Goal: Task Accomplishment & Management: Manage account settings

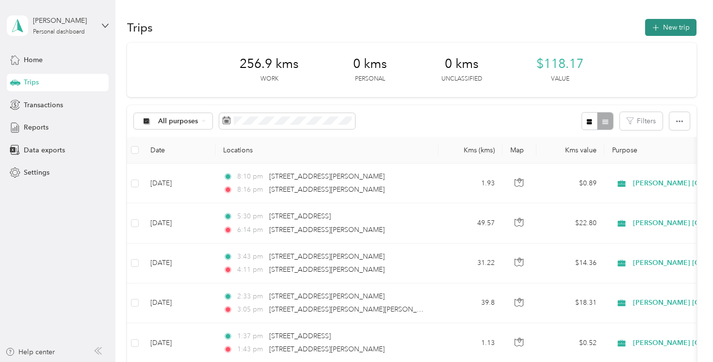
click at [678, 32] on button "New trip" at bounding box center [670, 27] width 51 height 17
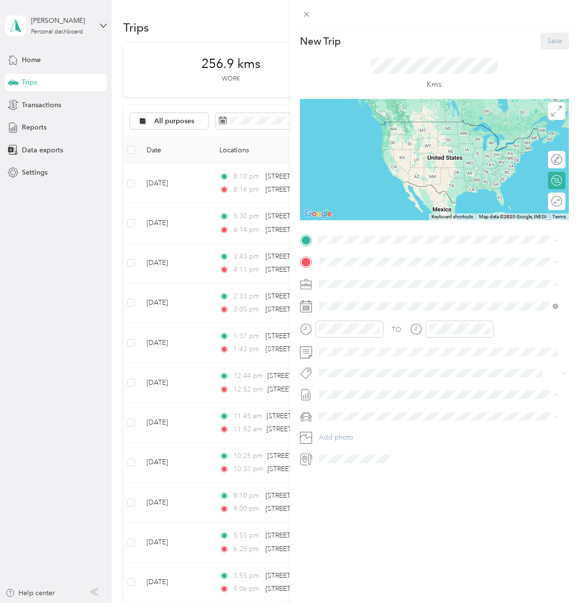
click at [101, 289] on div "New Trip Save This trip cannot be edited because it is either under review, app…" at bounding box center [289, 301] width 579 height 603
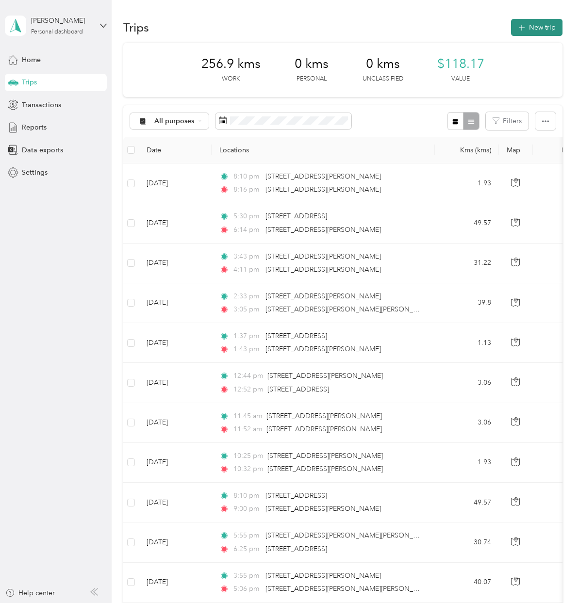
click at [542, 35] on button "New trip" at bounding box center [536, 27] width 51 height 17
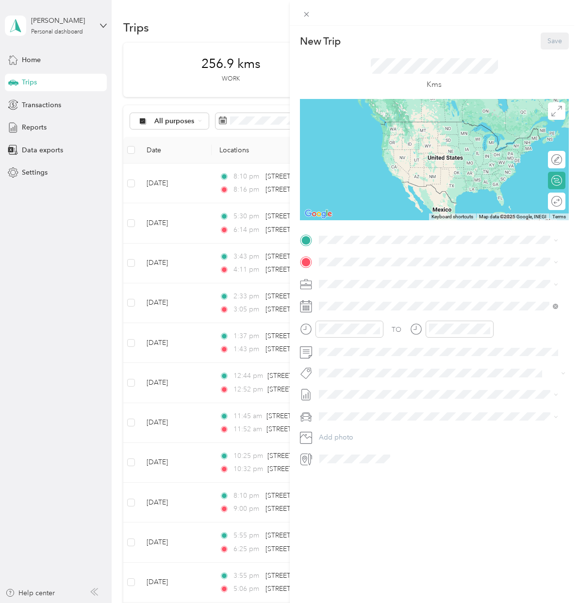
click at [384, 249] on div "TO Add photo" at bounding box center [434, 349] width 269 height 234
click at [428, 273] on span "[STREET_ADDRESS][PERSON_NAME][PERSON_NAME]" at bounding box center [421, 274] width 169 height 9
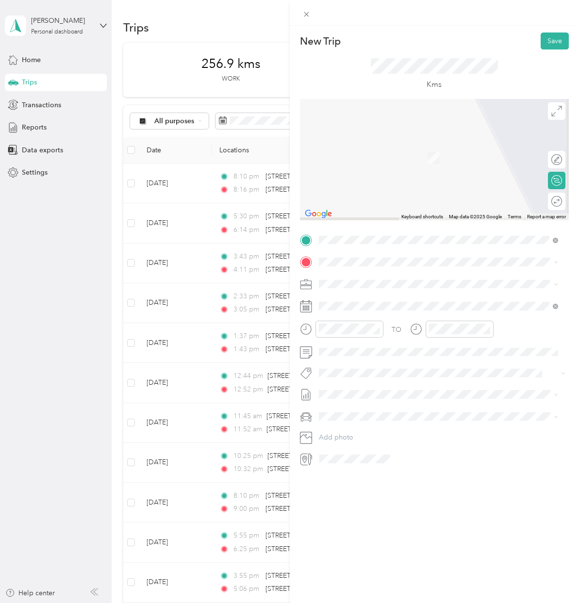
click at [373, 275] on div "TO Add photo" at bounding box center [434, 349] width 269 height 234
click at [410, 297] on span "[STREET_ADDRESS][PERSON_NAME]" at bounding box center [394, 297] width 115 height 9
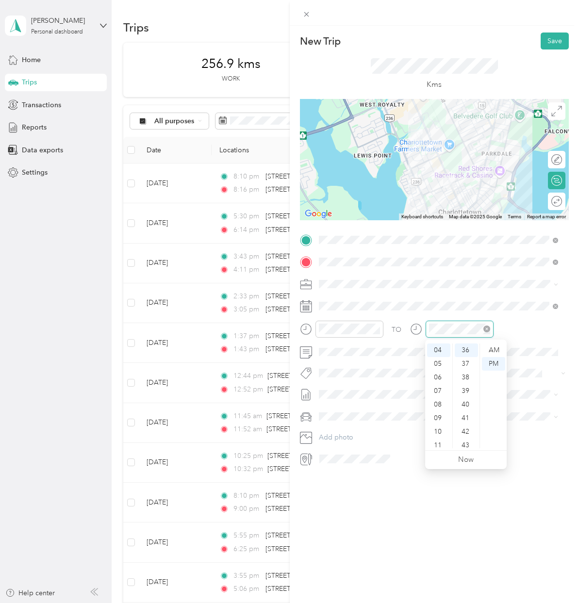
scroll to position [163, 0]
click at [417, 361] on div "New Trip Save This trip cannot be edited because it is either under review, app…" at bounding box center [435, 327] width 290 height 603
click at [329, 361] on button "Fit [PERSON_NAME] Team" at bounding box center [364, 390] width 85 height 12
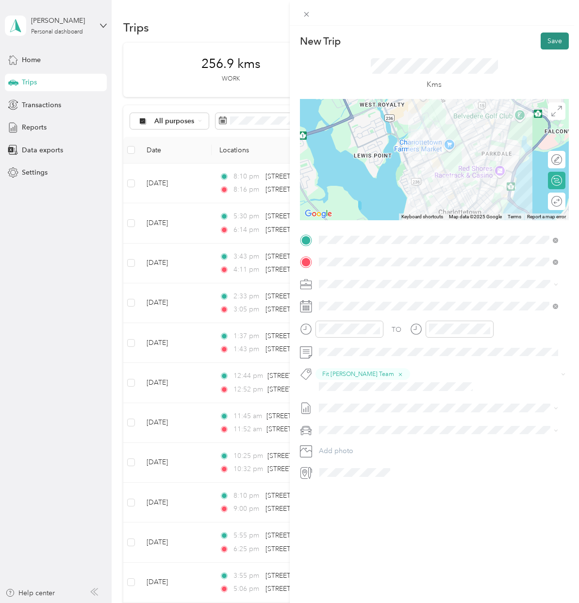
click at [547, 35] on button "Save" at bounding box center [554, 41] width 28 height 17
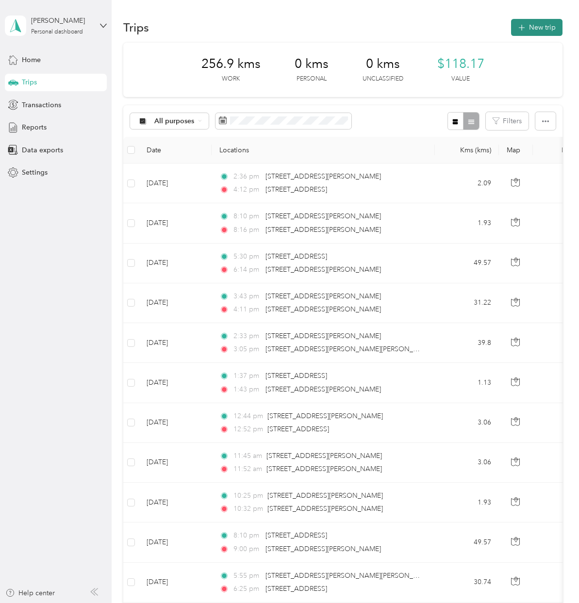
click at [539, 20] on button "New trip" at bounding box center [536, 27] width 51 height 17
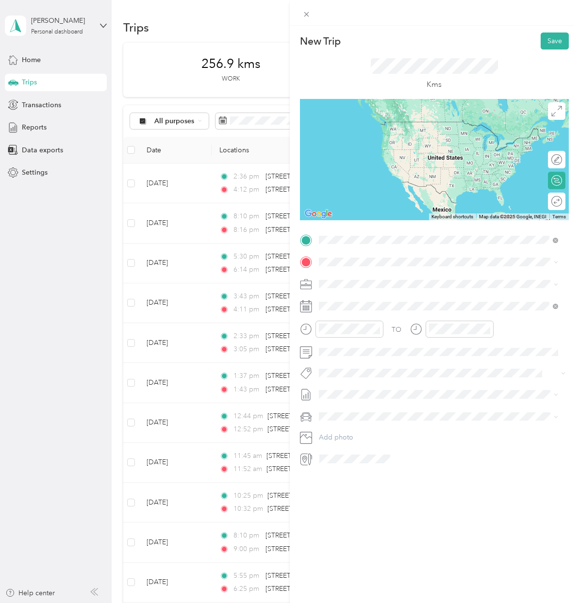
click at [374, 273] on span "[STREET_ADDRESS][PERSON_NAME]" at bounding box center [394, 275] width 115 height 9
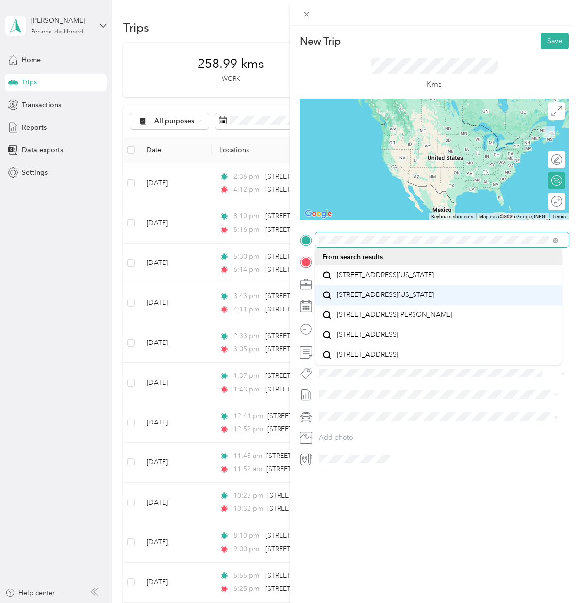
scroll to position [0, 0]
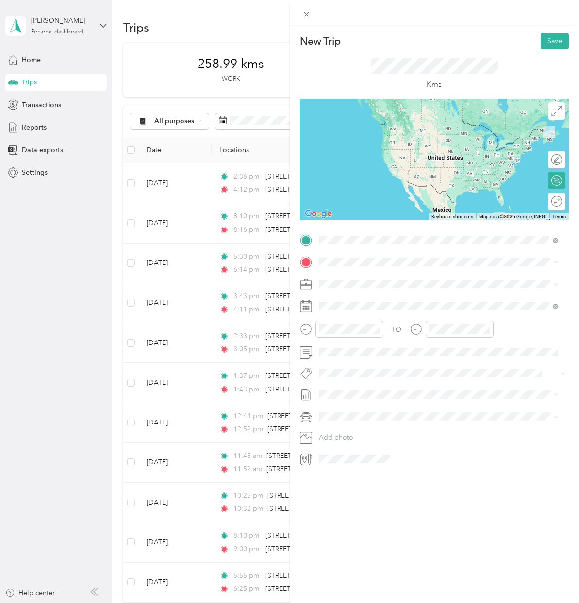
click at [490, 278] on div "[STREET_ADDRESS][PERSON_NAME]" at bounding box center [438, 275] width 233 height 13
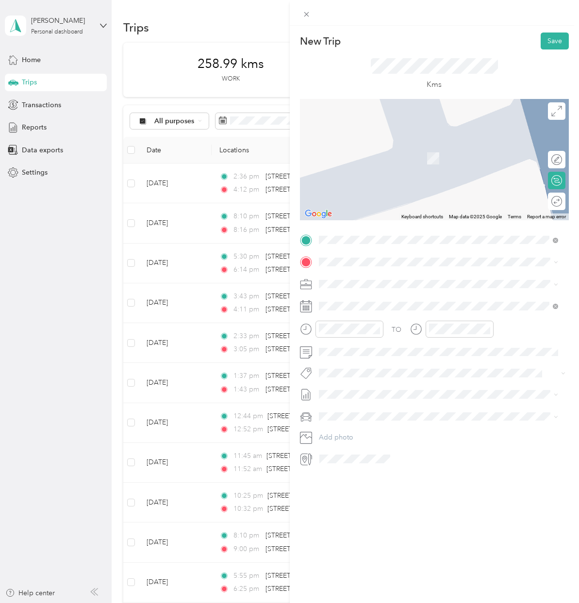
click at [389, 293] on span "[STREET_ADDRESS][PERSON_NAME][PERSON_NAME]" at bounding box center [421, 297] width 169 height 9
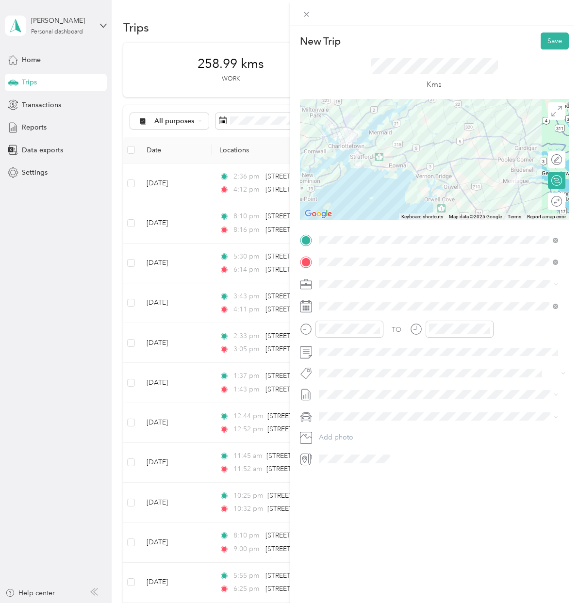
click at [376, 361] on div "TO Add photo" at bounding box center [434, 349] width 269 height 234
click at [403, 361] on div "Fit [PERSON_NAME] Team" at bounding box center [438, 390] width 233 height 12
click at [552, 37] on button "Save" at bounding box center [554, 41] width 28 height 17
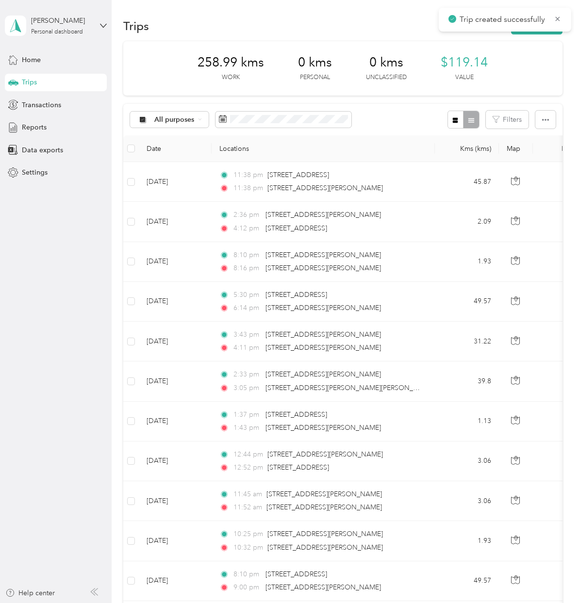
scroll to position [2, 0]
drag, startPoint x: 548, startPoint y: 45, endPoint x: 542, endPoint y: 33, distance: 13.0
click at [548, 44] on div "258.99 kms Work 0 kms Personal 0 kms Unclassified $119.14 Value" at bounding box center [342, 68] width 439 height 54
click at [542, 33] on button "New trip" at bounding box center [536, 25] width 51 height 17
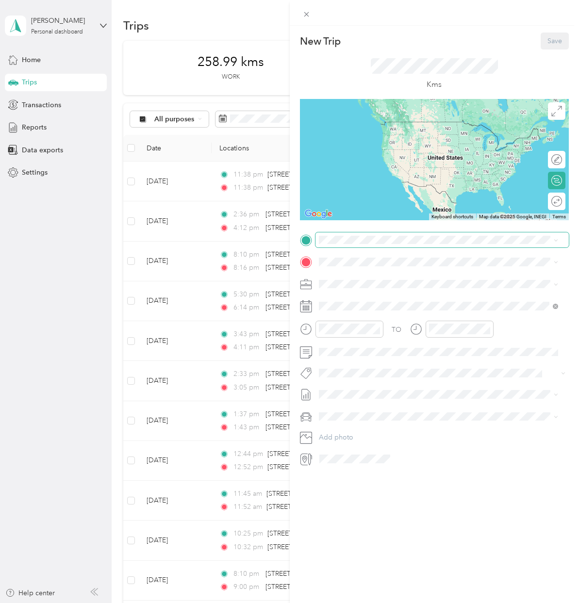
click at [338, 245] on span at bounding box center [442, 240] width 254 height 16
click at [338, 243] on span at bounding box center [442, 240] width 254 height 16
click at [374, 275] on span "[STREET_ADDRESS][PERSON_NAME][PERSON_NAME]" at bounding box center [421, 275] width 169 height 9
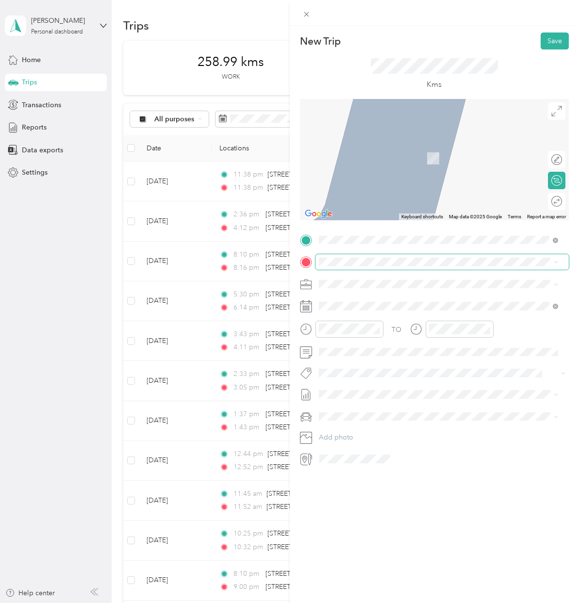
click at [368, 268] on span at bounding box center [442, 262] width 254 height 16
click at [364, 267] on span at bounding box center [442, 262] width 254 height 16
click at [363, 267] on span at bounding box center [442, 262] width 254 height 16
click at [362, 293] on span "[STREET_ADDRESS][PERSON_NAME][PERSON_NAME]" at bounding box center [421, 297] width 169 height 9
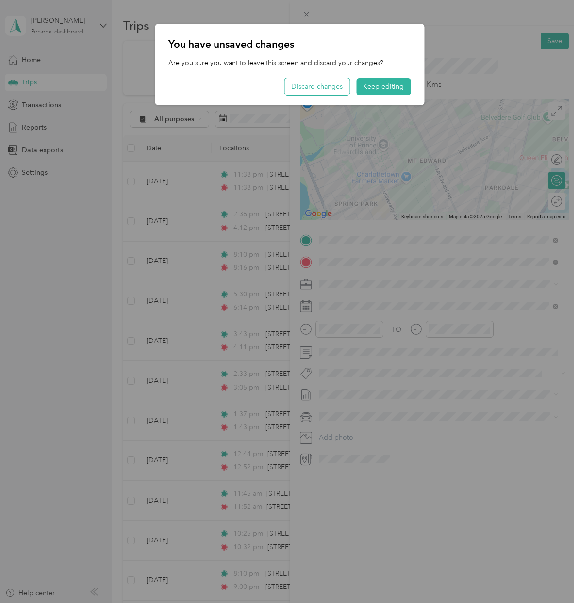
click at [323, 88] on button "Discard changes" at bounding box center [316, 86] width 65 height 17
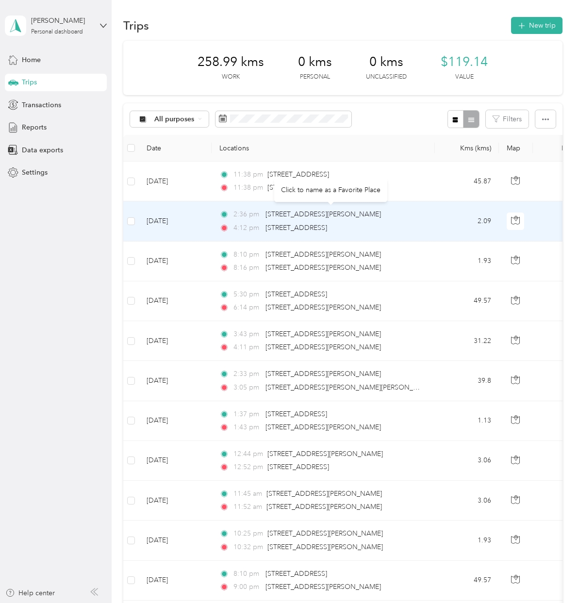
click at [385, 179] on div "Click to name as a Favorite Place" at bounding box center [330, 191] width 113 height 24
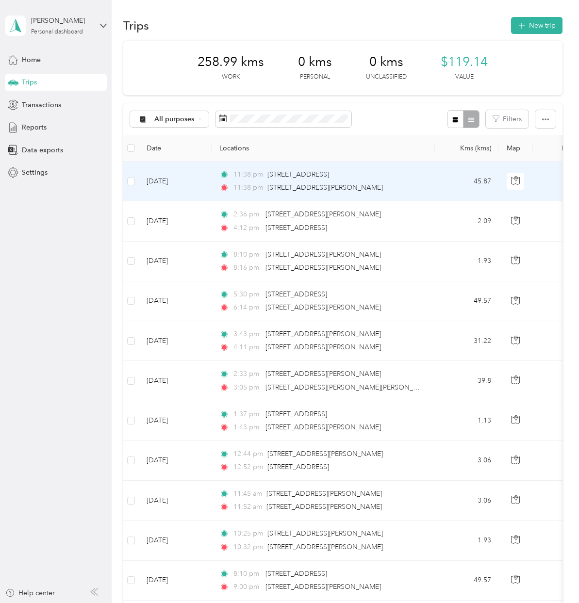
click at [233, 181] on div "11:38 pm [STREET_ADDRESS] 11:38 pm [STREET_ADDRESS][PERSON_NAME]" at bounding box center [321, 181] width 204 height 24
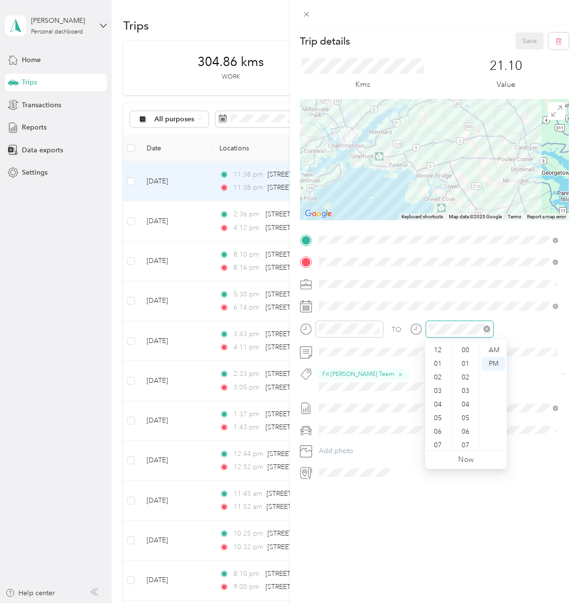
scroll to position [516, 0]
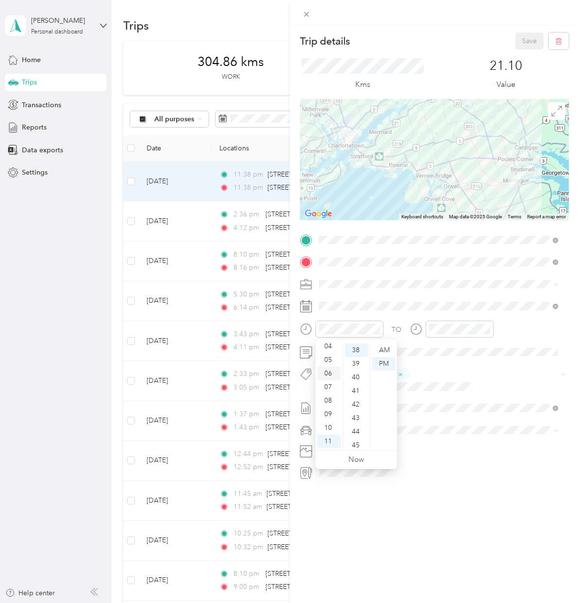
click at [327, 361] on div "06" at bounding box center [328, 374] width 23 height 14
click at [357, 361] on div "55" at bounding box center [356, 387] width 23 height 14
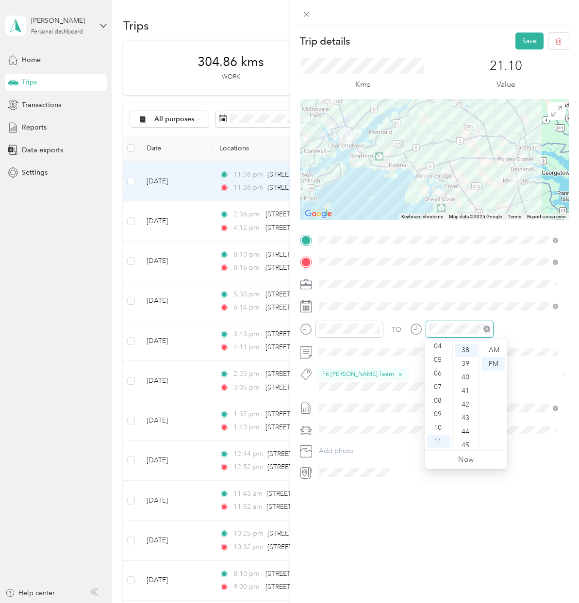
click at [430, 334] on div at bounding box center [459, 329] width 68 height 17
click at [436, 361] on div "07" at bounding box center [438, 387] width 23 height 14
click at [508, 361] on div "TO Fit [PERSON_NAME] Team Add photo" at bounding box center [434, 356] width 269 height 248
click at [530, 45] on button "Save" at bounding box center [529, 41] width 28 height 17
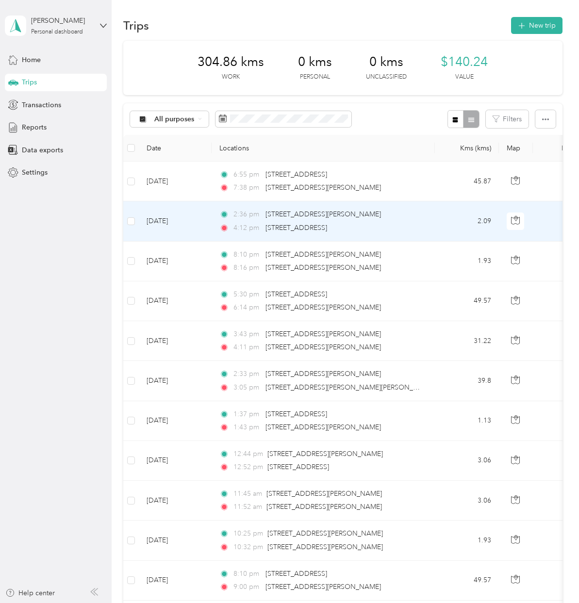
click at [414, 222] on div "2:36 pm [STREET_ADDRESS][PERSON_NAME] 4:12 pm [STREET_ADDRESS]" at bounding box center [321, 221] width 204 height 24
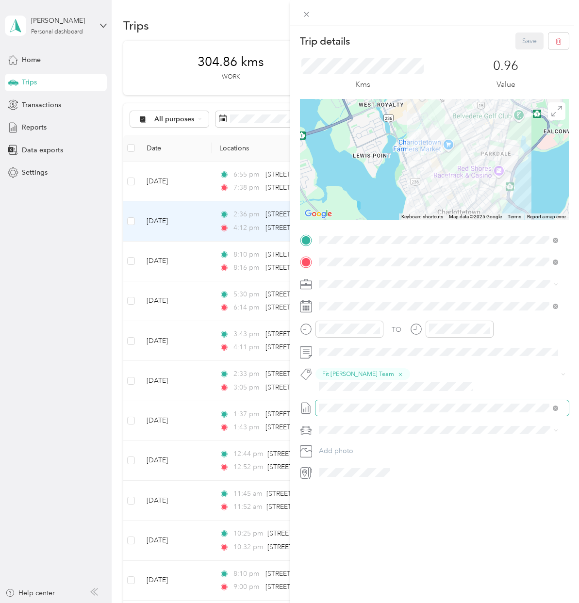
click at [357, 361] on div "Trip details Save This trip cannot be edited because it is either under review,…" at bounding box center [287, 603] width 574 height 0
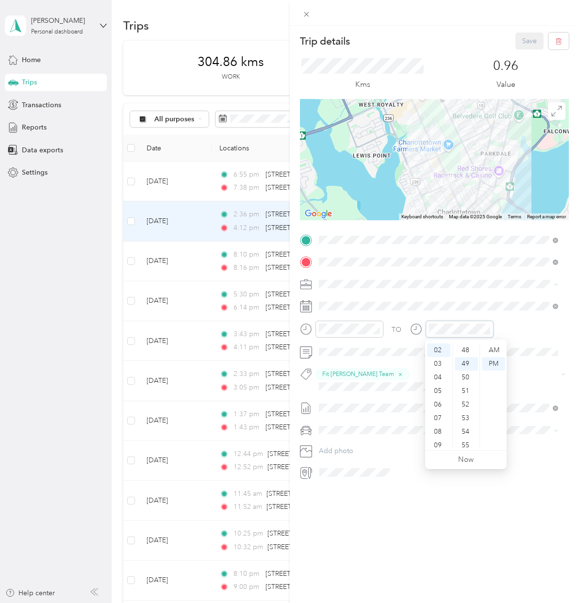
scroll to position [666, 0]
click at [495, 361] on div "PM" at bounding box center [493, 364] width 23 height 14
click at [515, 361] on div "Trip details Save This trip cannot be edited because it is either under review,…" at bounding box center [435, 327] width 290 height 603
click at [519, 41] on button "Save" at bounding box center [529, 41] width 28 height 17
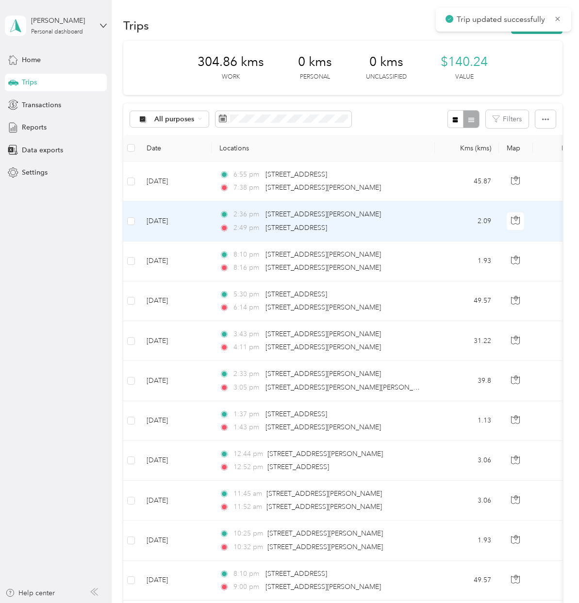
click at [406, 223] on div "2:49 pm [STREET_ADDRESS]" at bounding box center [321, 228] width 204 height 11
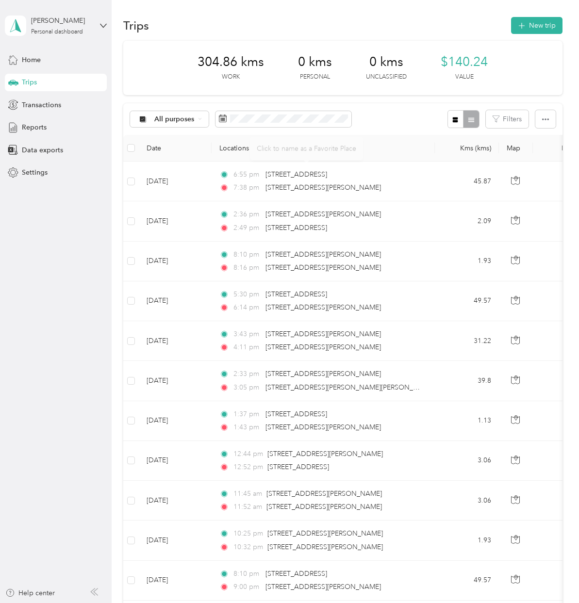
click at [396, 147] on th "Locations" at bounding box center [323, 148] width 223 height 27
click at [528, 24] on button "New trip" at bounding box center [536, 25] width 51 height 17
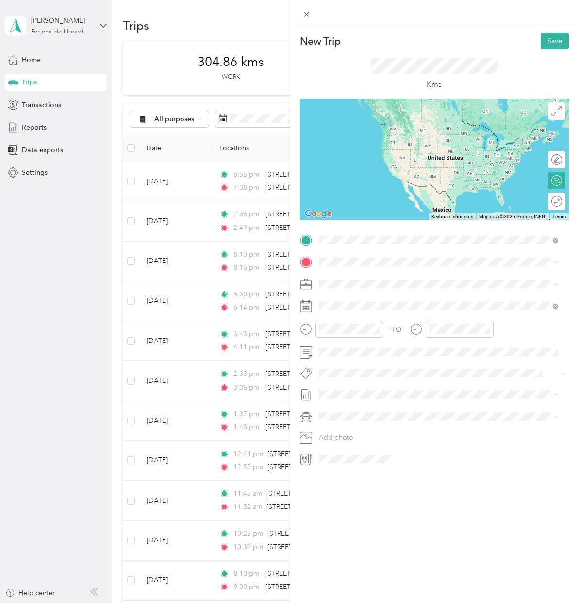
click at [383, 272] on span "[STREET_ADDRESS][PERSON_NAME][PERSON_NAME]" at bounding box center [421, 275] width 169 height 9
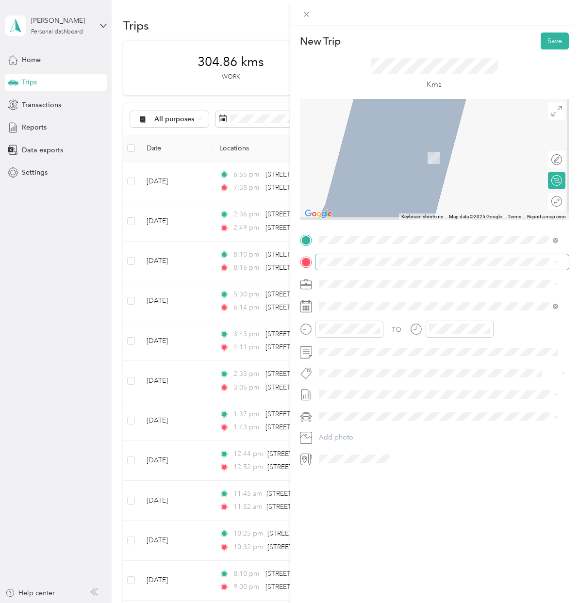
click at [374, 268] on span at bounding box center [442, 262] width 254 height 16
click at [391, 291] on div "[STREET_ADDRESS][PERSON_NAME][PERSON_NAME]" at bounding box center [438, 297] width 233 height 13
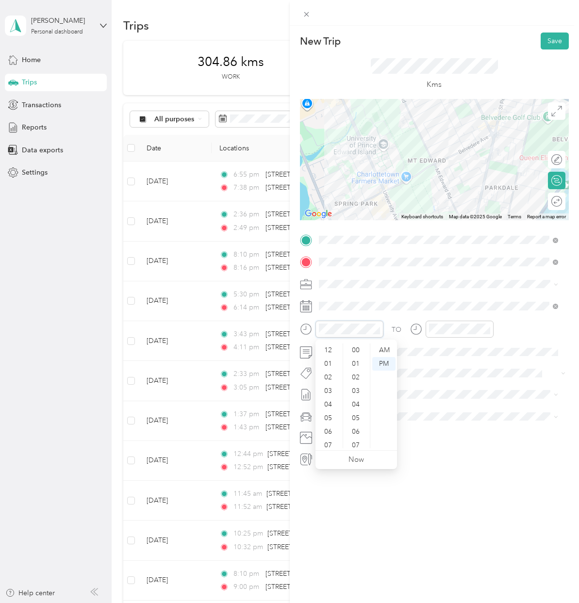
scroll to position [611, 0]
click at [329, 361] on div "08" at bounding box center [328, 401] width 23 height 14
click at [357, 361] on div "30" at bounding box center [356, 407] width 23 height 14
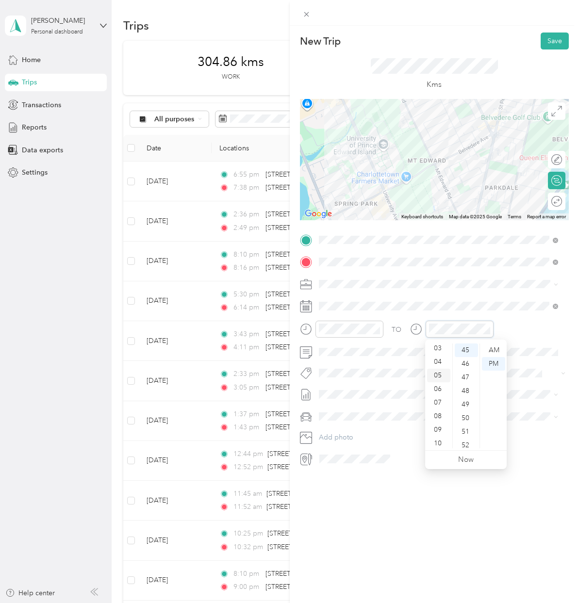
scroll to position [0, 0]
click at [441, 361] on div "08" at bounding box center [438, 444] width 23 height 14
click at [467, 361] on div "35" at bounding box center [466, 428] width 23 height 14
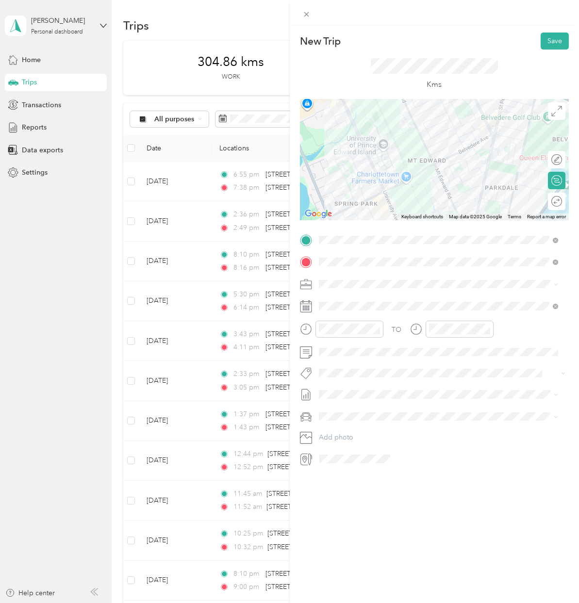
click at [523, 361] on div at bounding box center [442, 459] width 253 height 16
click at [541, 46] on button "Save" at bounding box center [554, 41] width 28 height 17
